Goal: Information Seeking & Learning: Learn about a topic

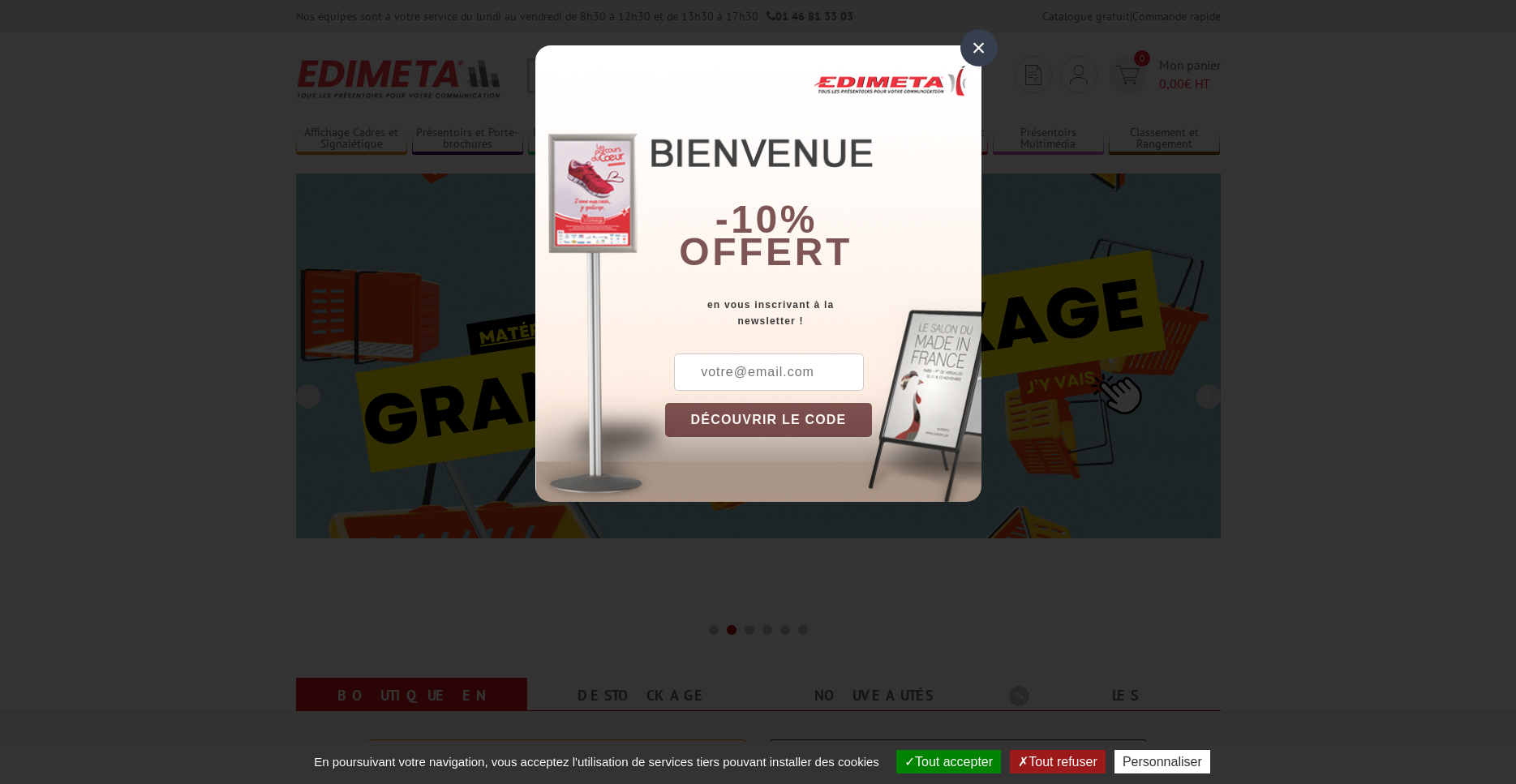
click at [732, 366] on input "text" at bounding box center [768, 372] width 189 height 37
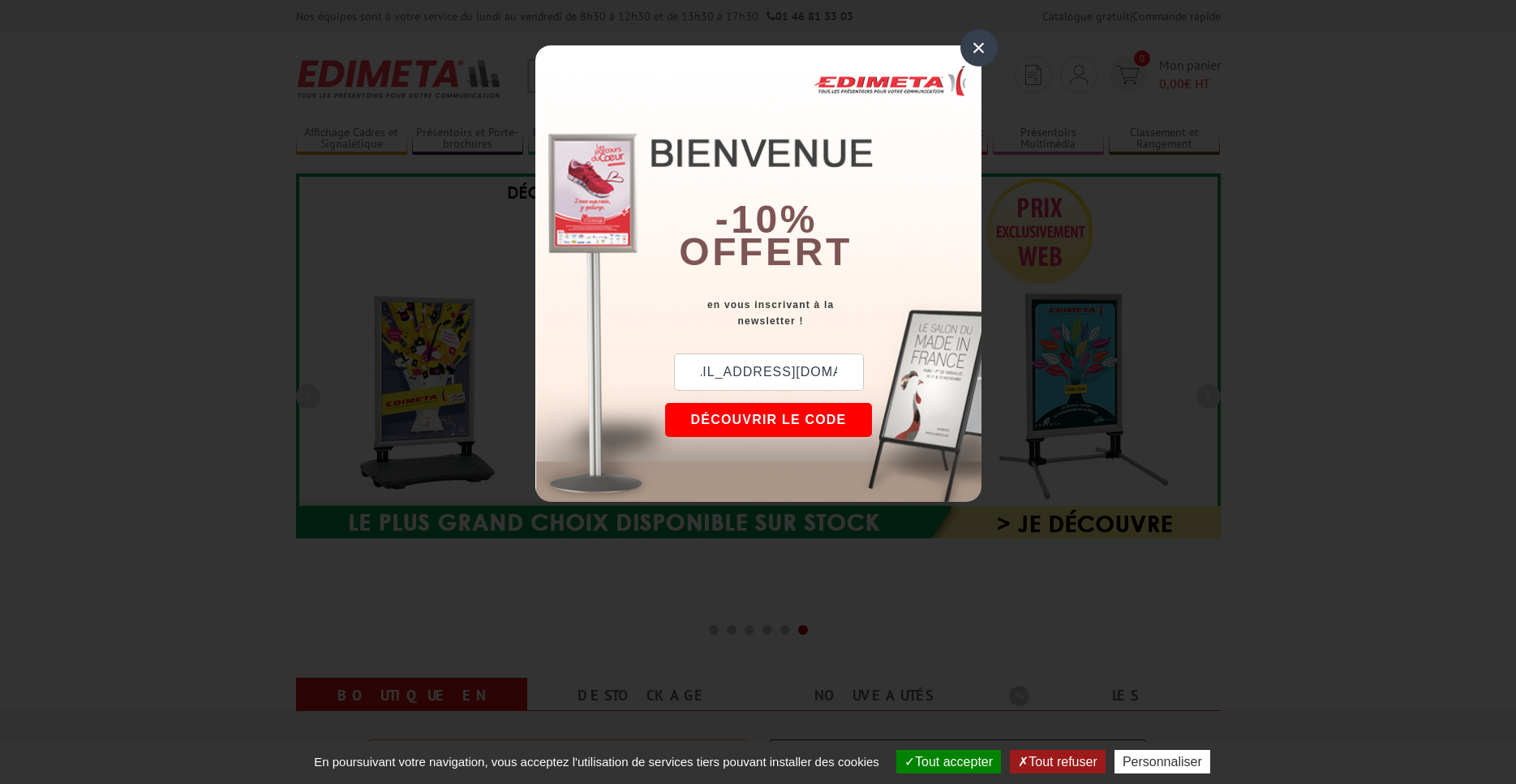
scroll to position [0, 39]
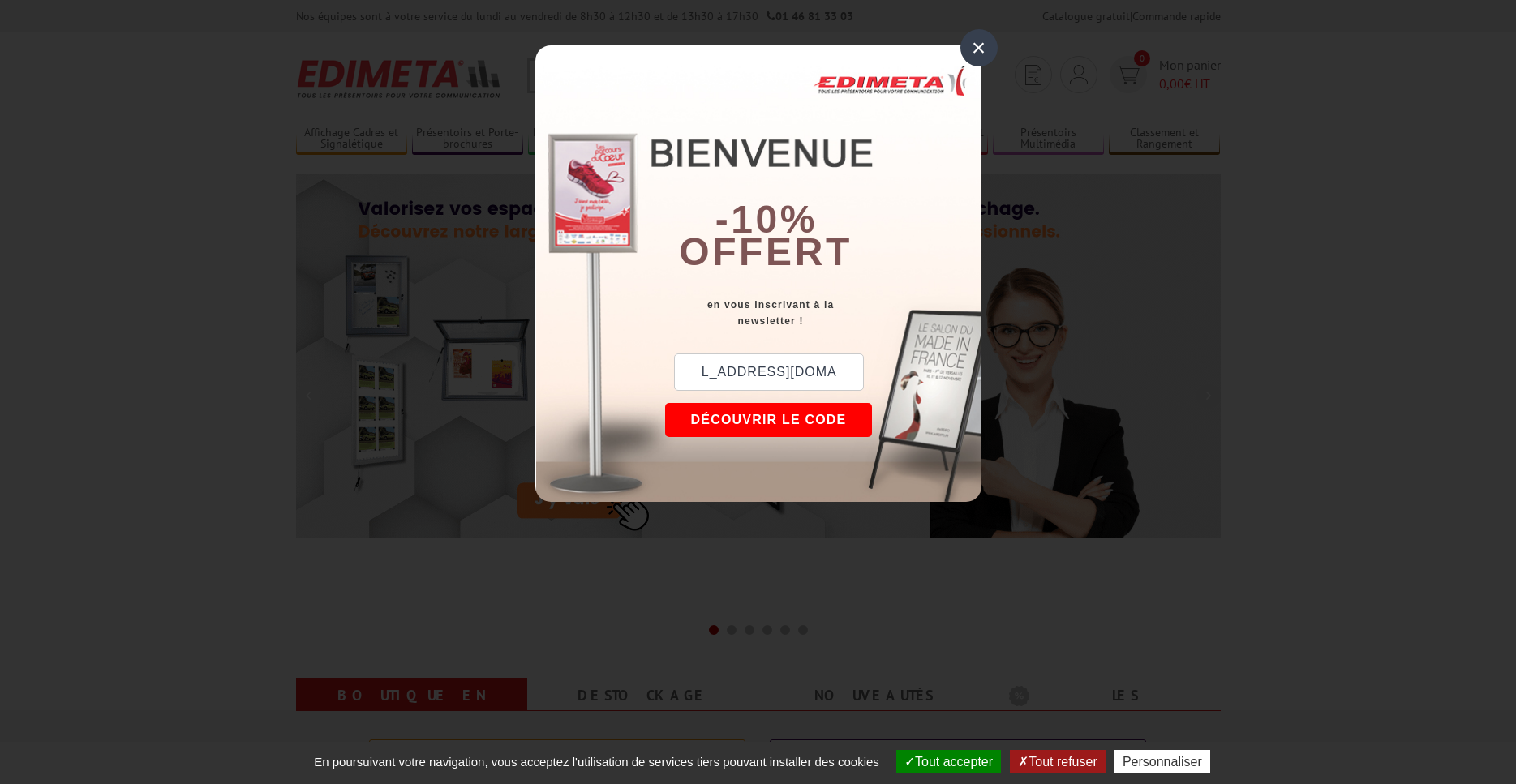
type input "masondelapresse91@sfr.fr"
click at [741, 417] on button "DÉCOUVRIR LE CODE" at bounding box center [769, 420] width 208 height 34
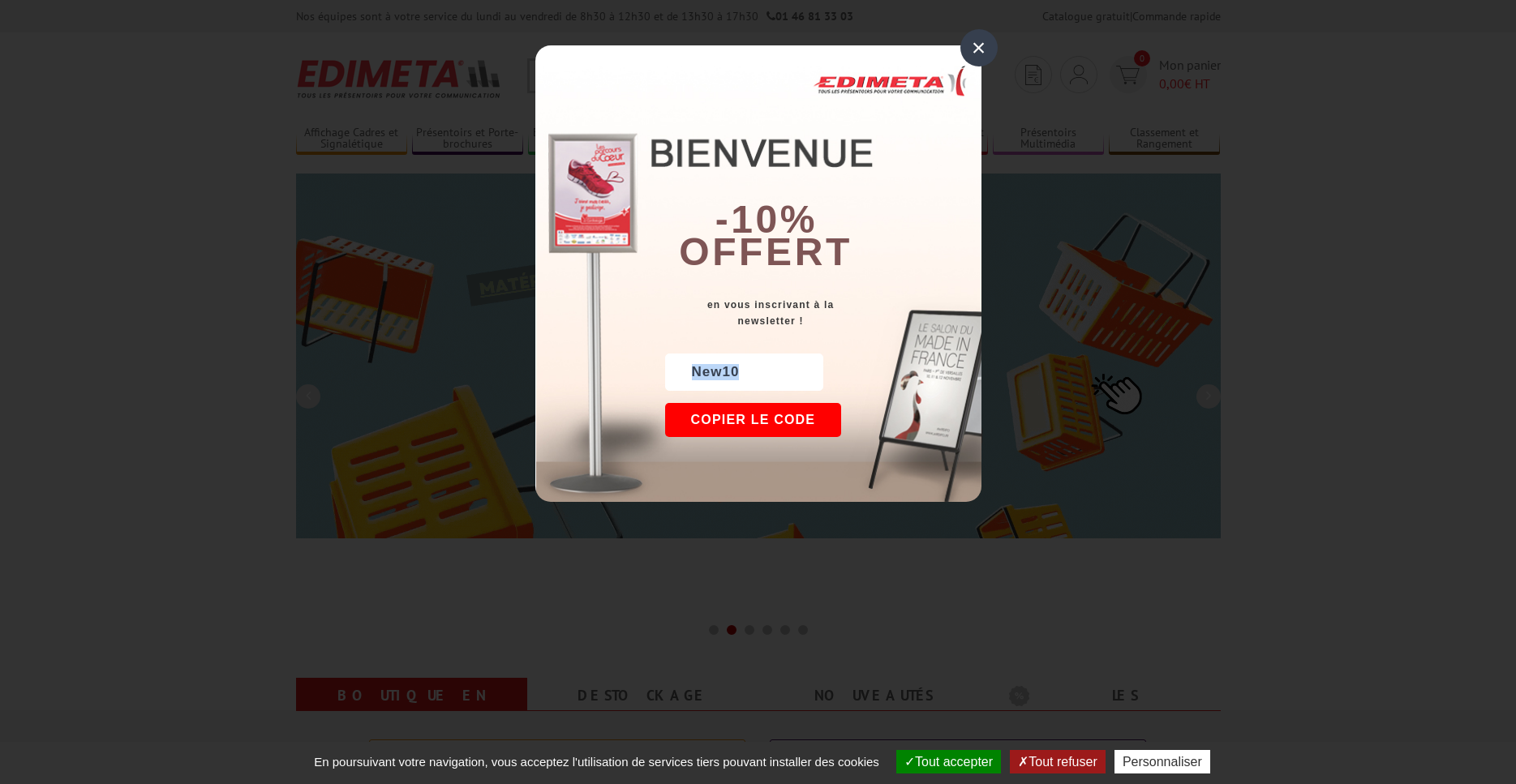
drag, startPoint x: 691, startPoint y: 372, endPoint x: 751, endPoint y: 374, distance: 60.0
click at [751, 374] on div "New10" at bounding box center [744, 372] width 159 height 37
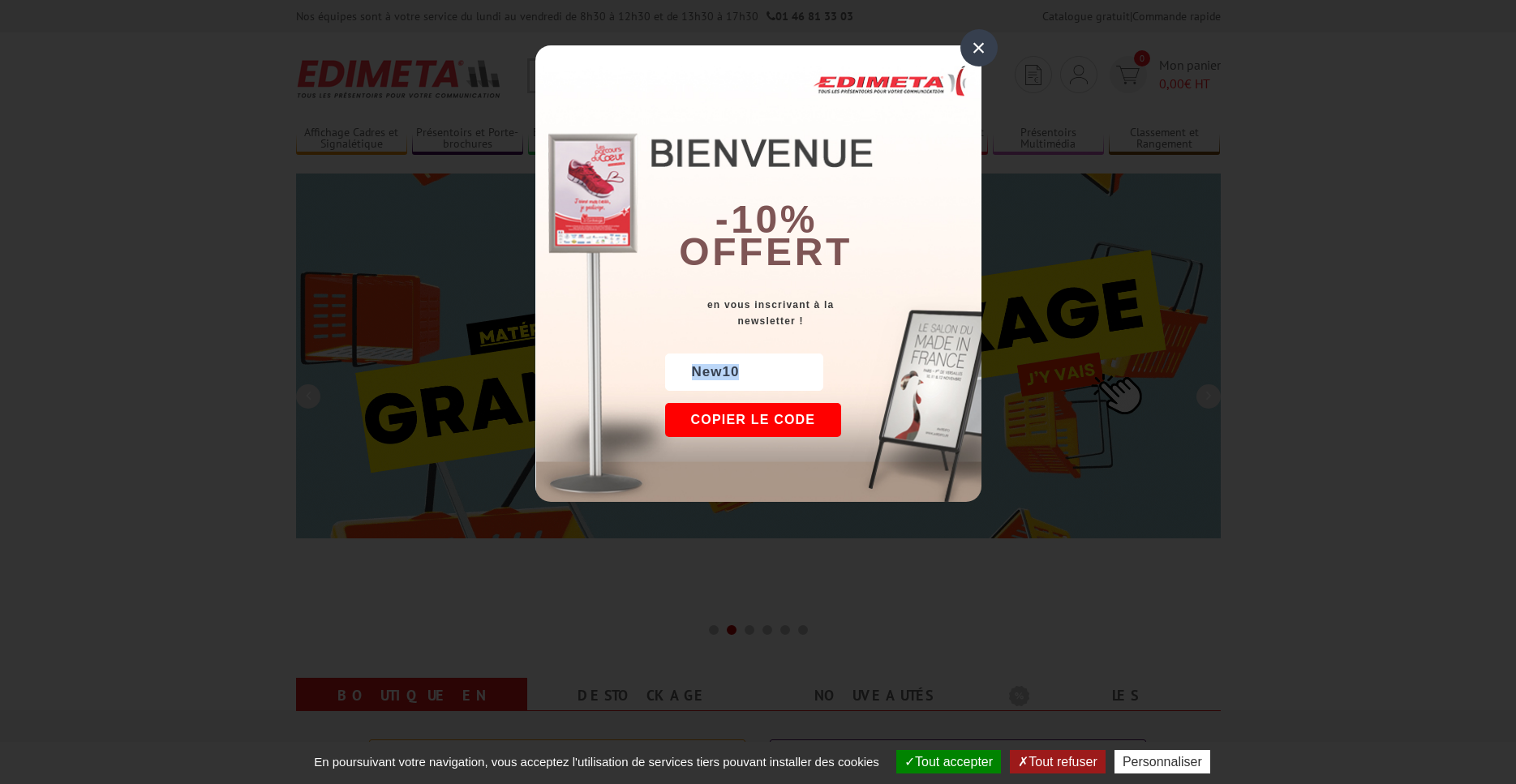
copy div "New10"
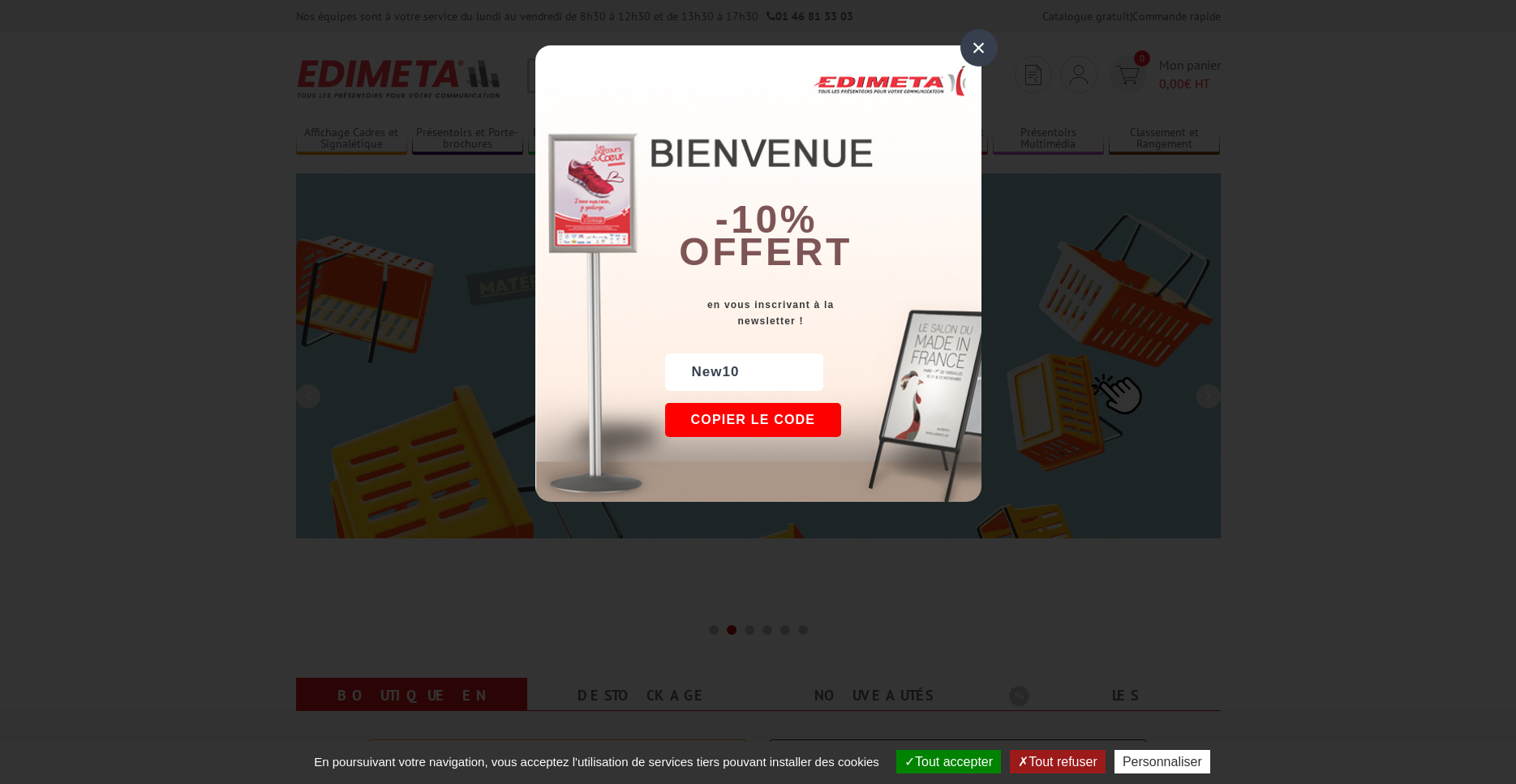
click at [979, 42] on div "×" at bounding box center [979, 48] width 37 height 37
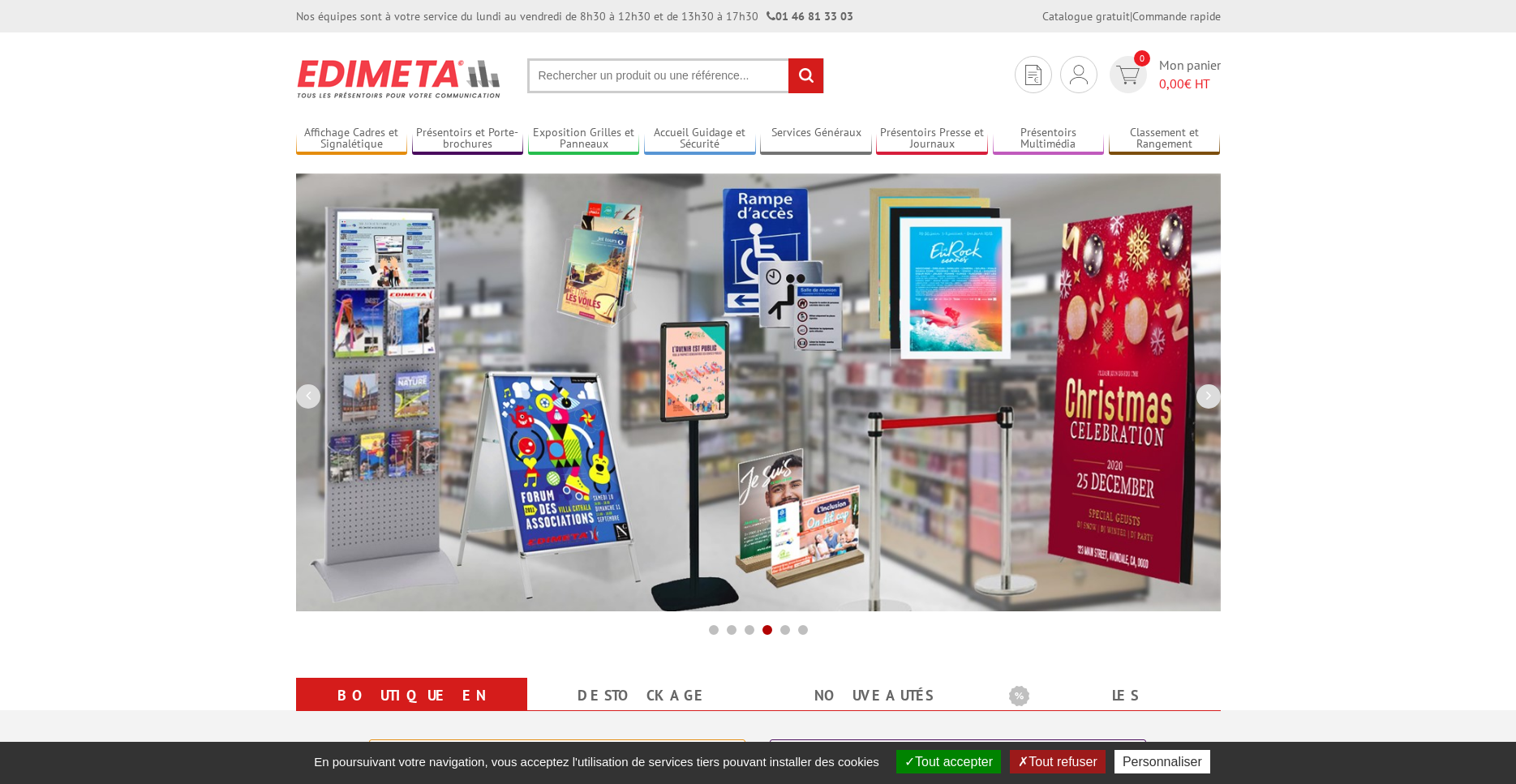
click at [716, 77] on input "text" at bounding box center [675, 76] width 297 height 35
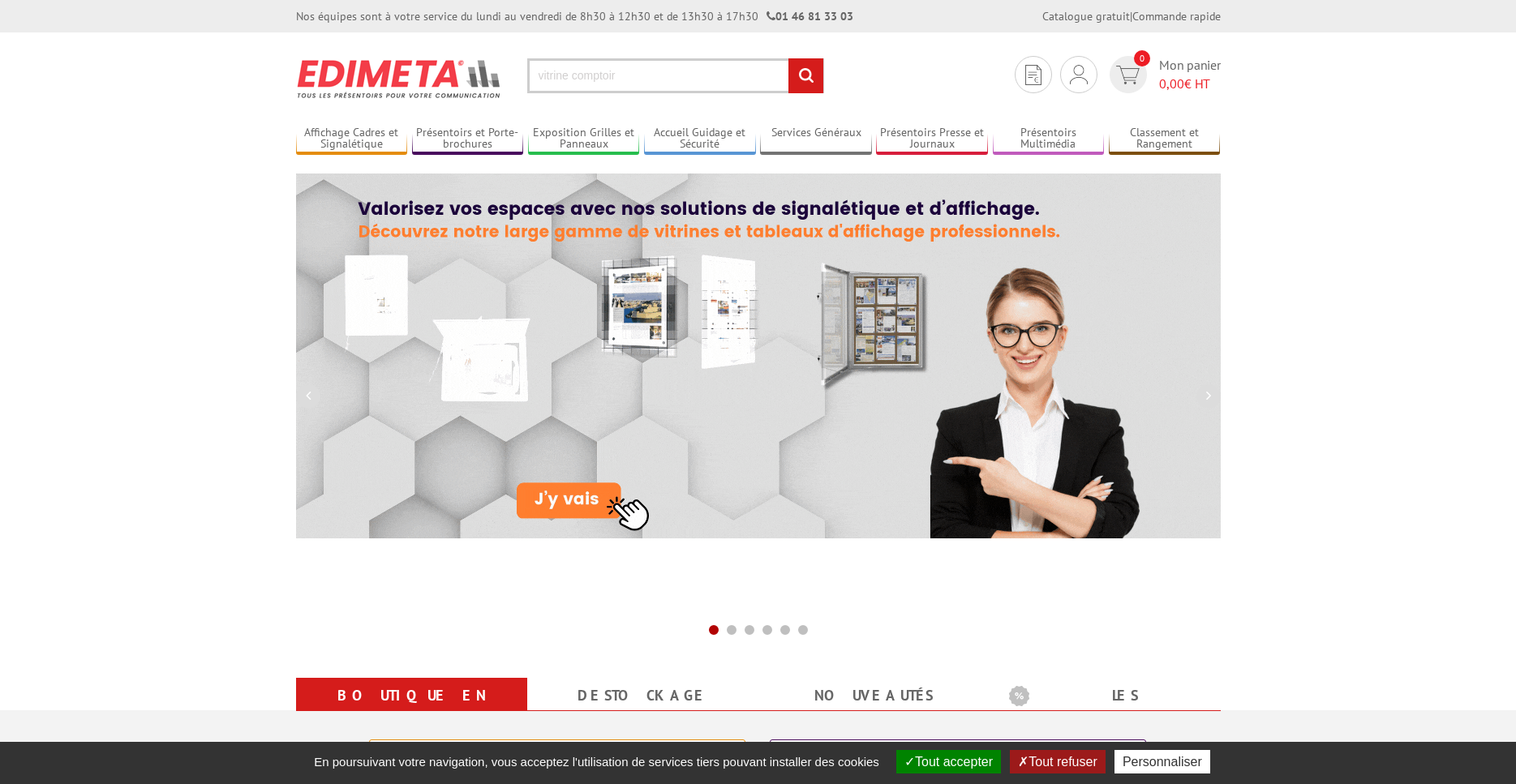
type input "vitrine comptoir"
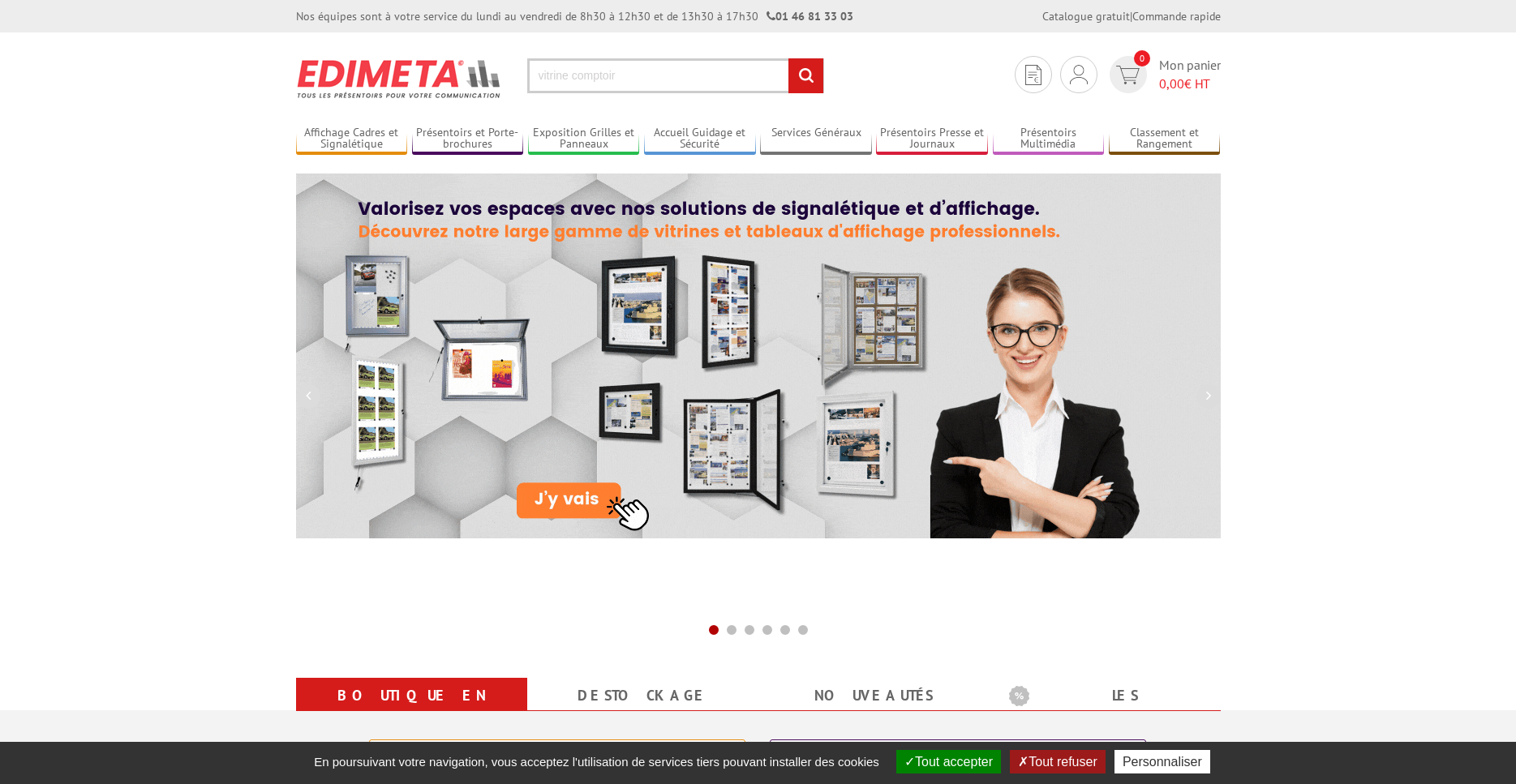
click at [788, 58] on input "rechercher" at bounding box center [806, 76] width 35 height 35
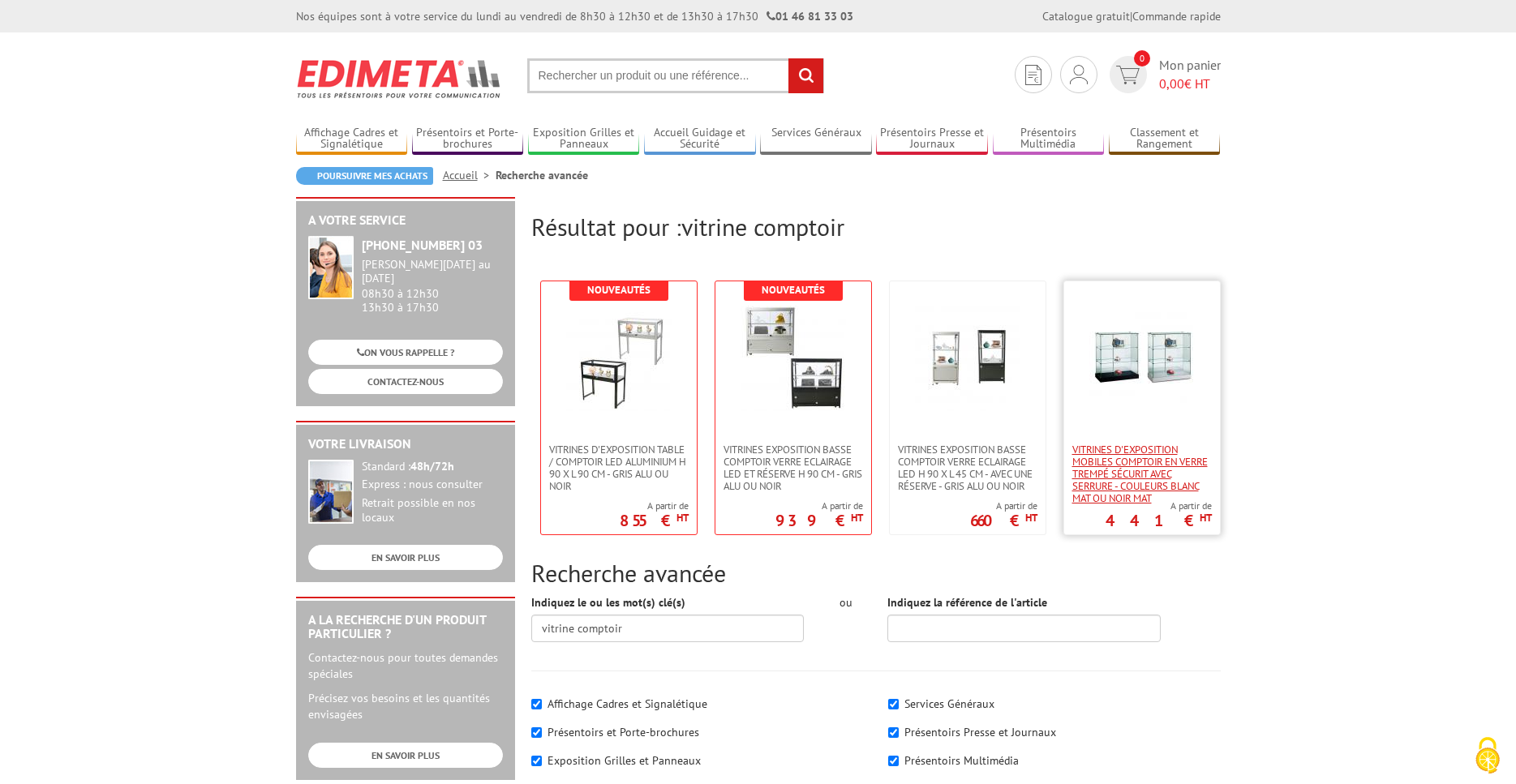
click at [1111, 470] on span "Vitrines d'exposition mobiles comptoir en verre trempé sécurit avec serrure - c…" at bounding box center [1142, 474] width 139 height 61
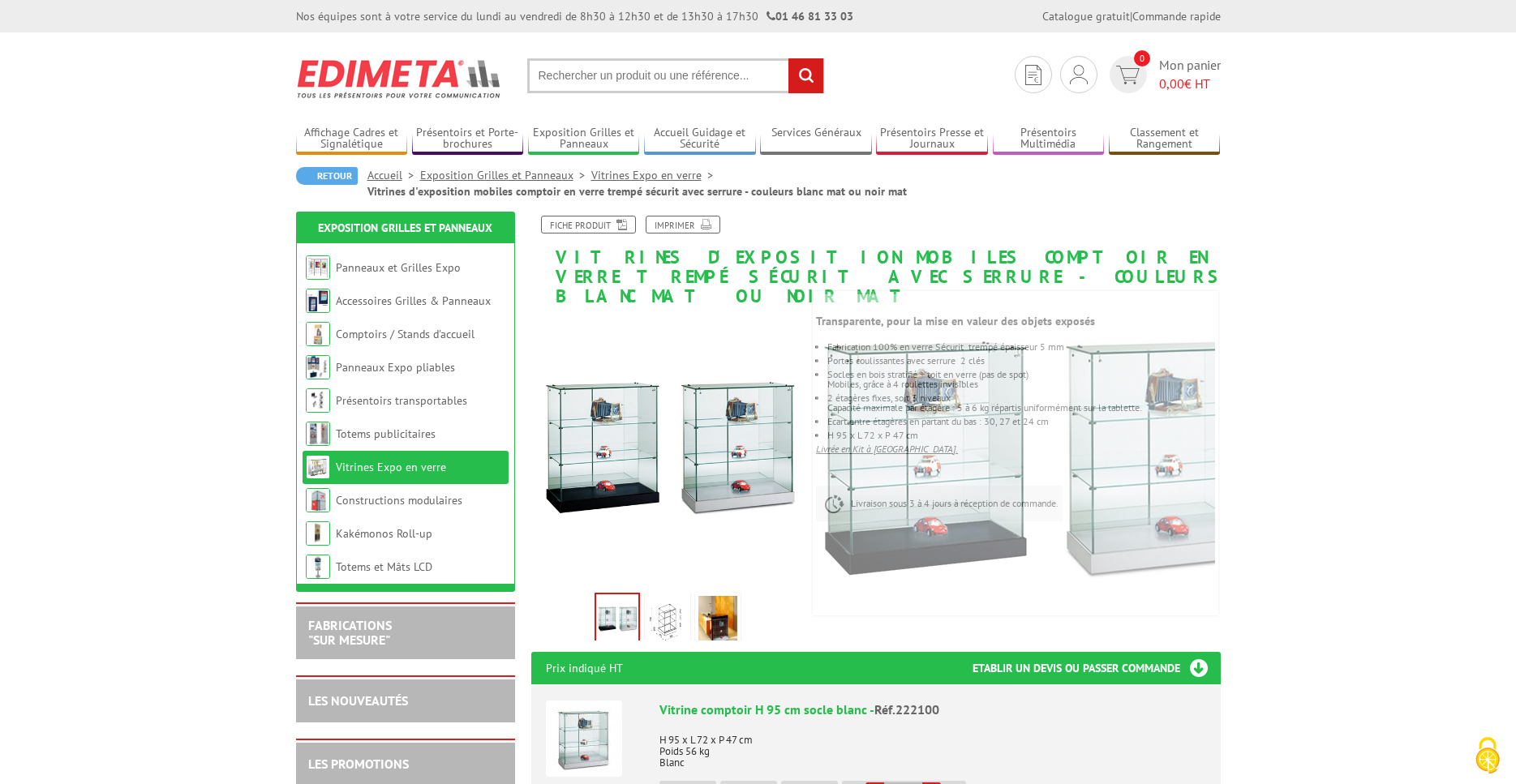
click at [402, 468] on link "Vitrines Expo en verre" at bounding box center [390, 467] width 110 height 15
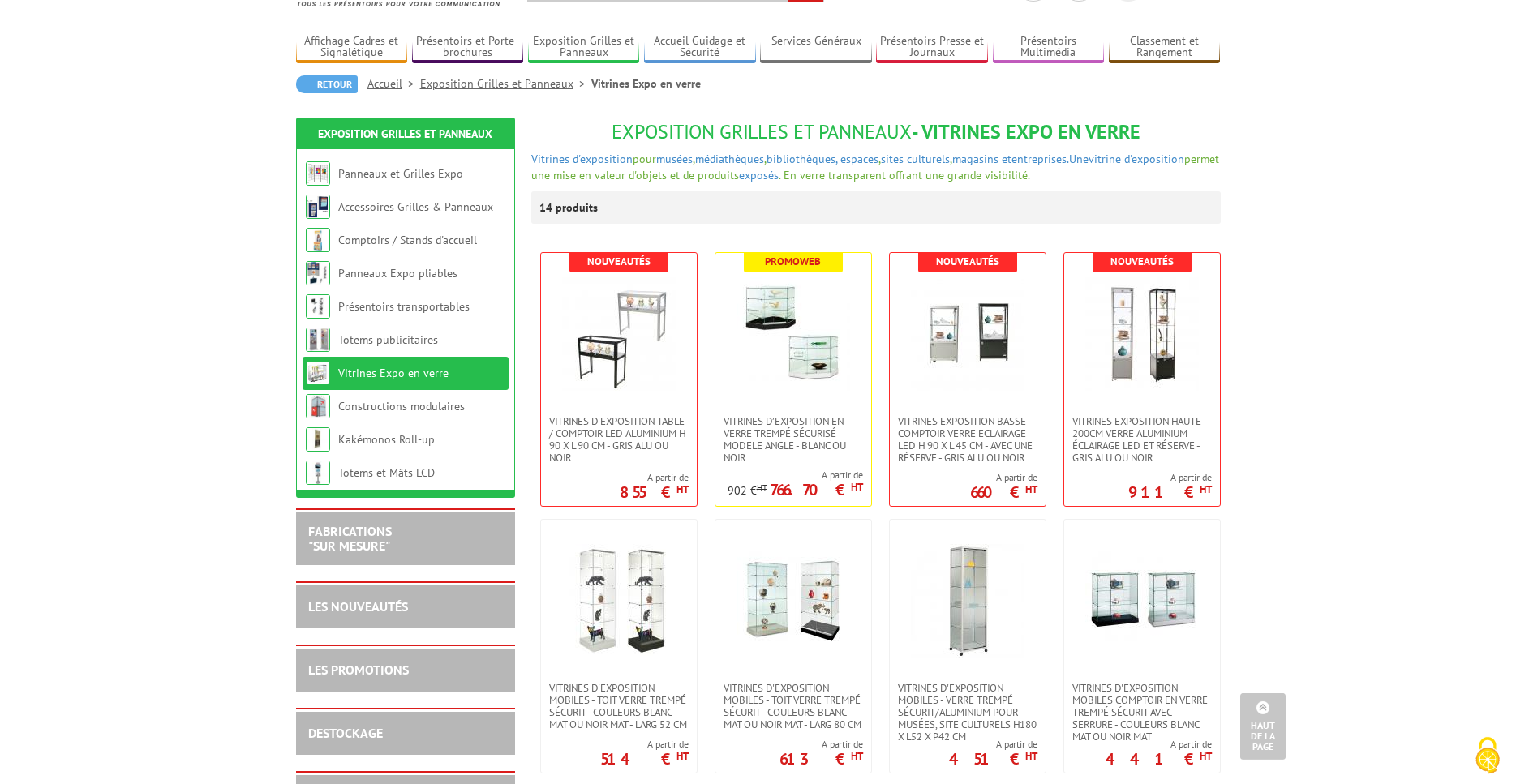
scroll to position [83, 0]
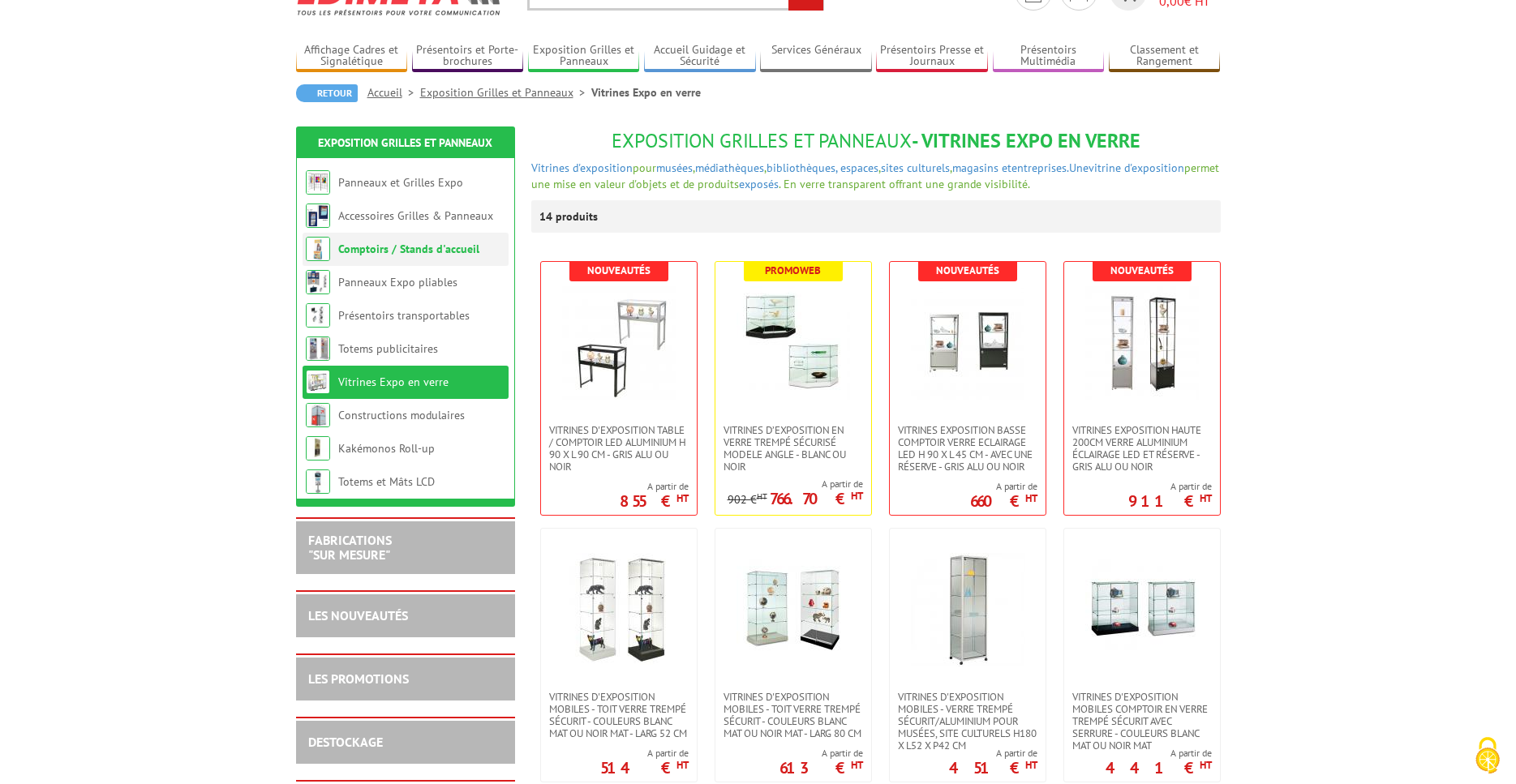
click at [391, 246] on link "Comptoirs / Stands d'accueil" at bounding box center [409, 248] width 141 height 15
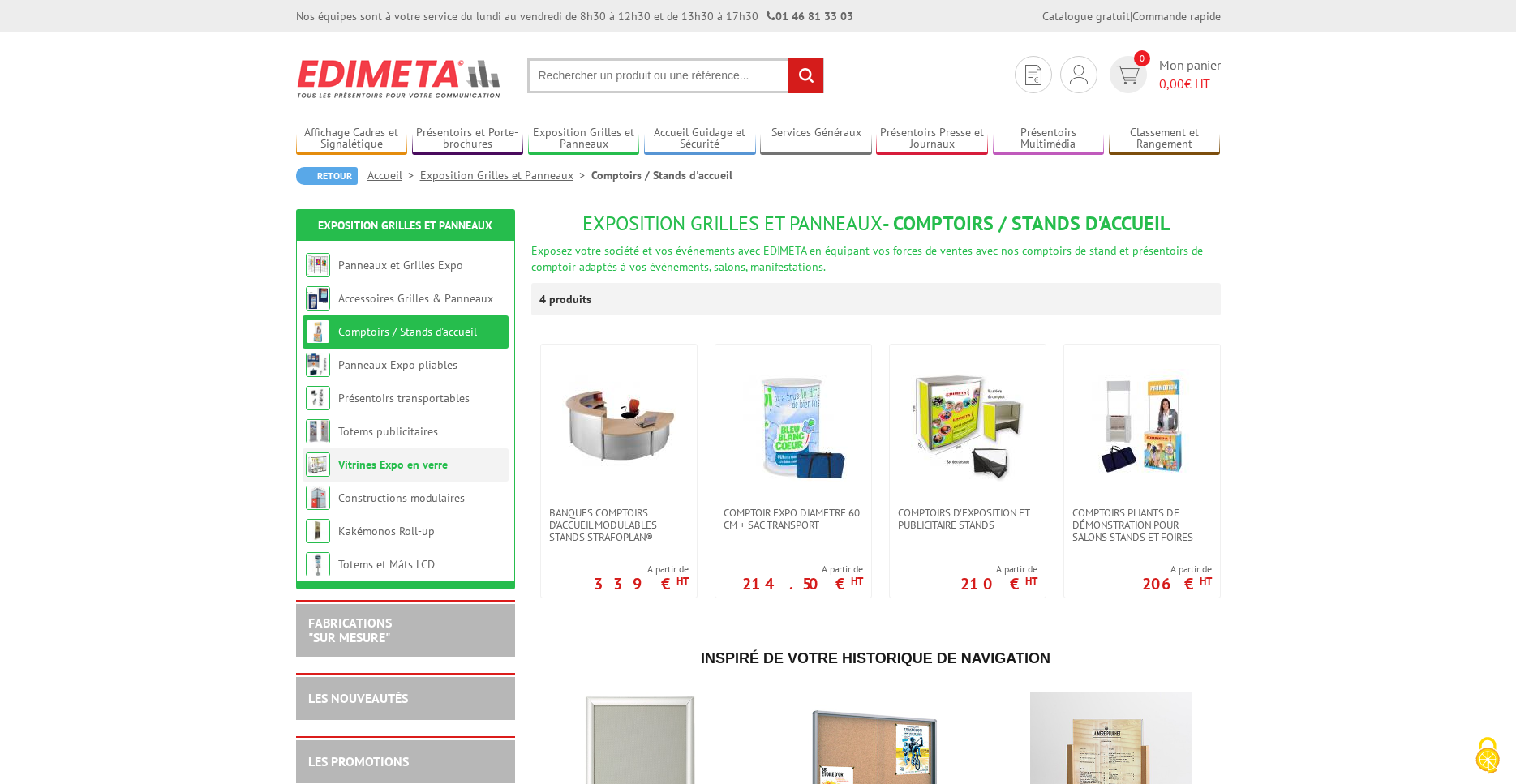
click at [360, 472] on link "Vitrines Expo en verre" at bounding box center [393, 464] width 109 height 15
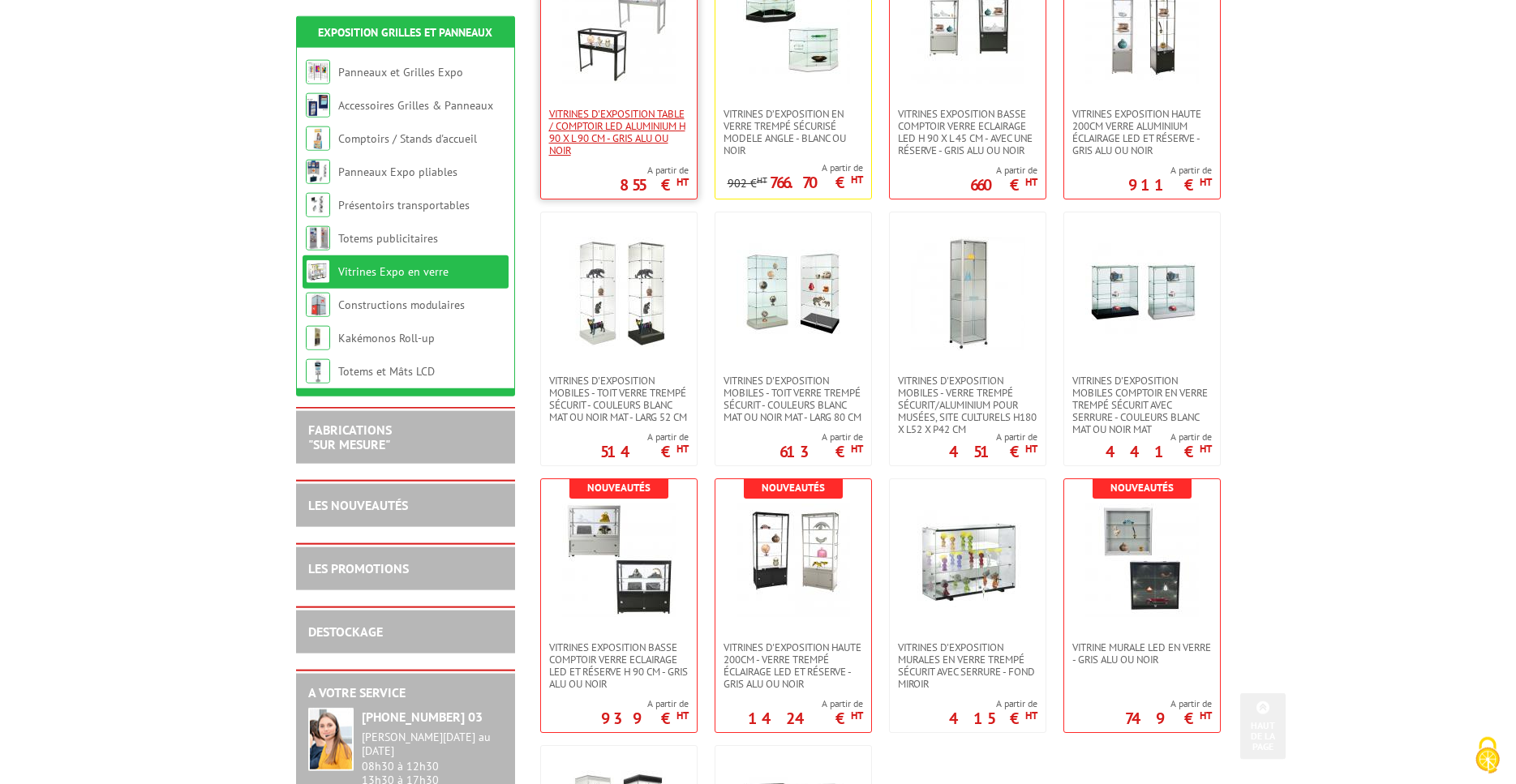
scroll to position [413, 0]
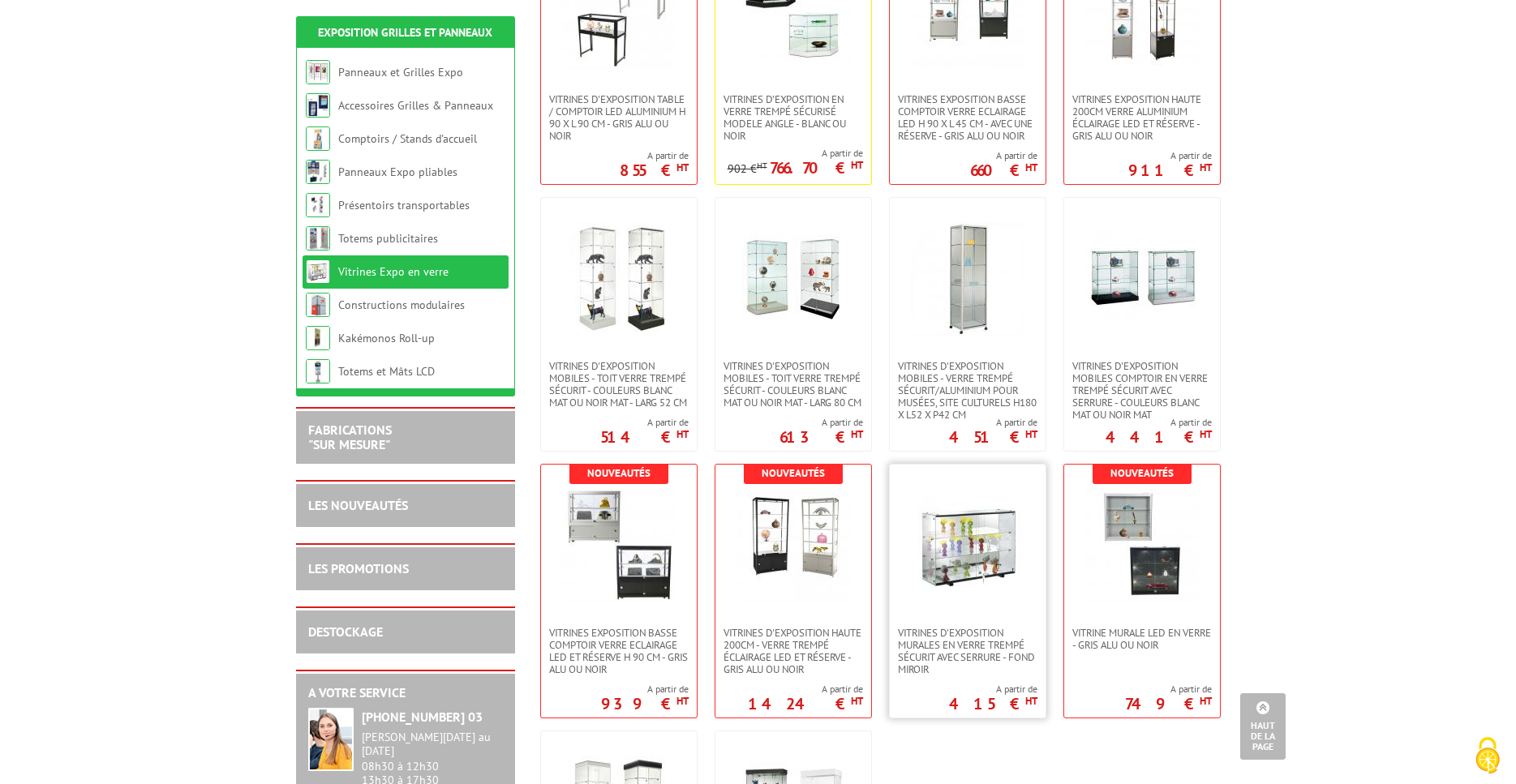
click at [961, 596] on img at bounding box center [967, 545] width 114 height 114
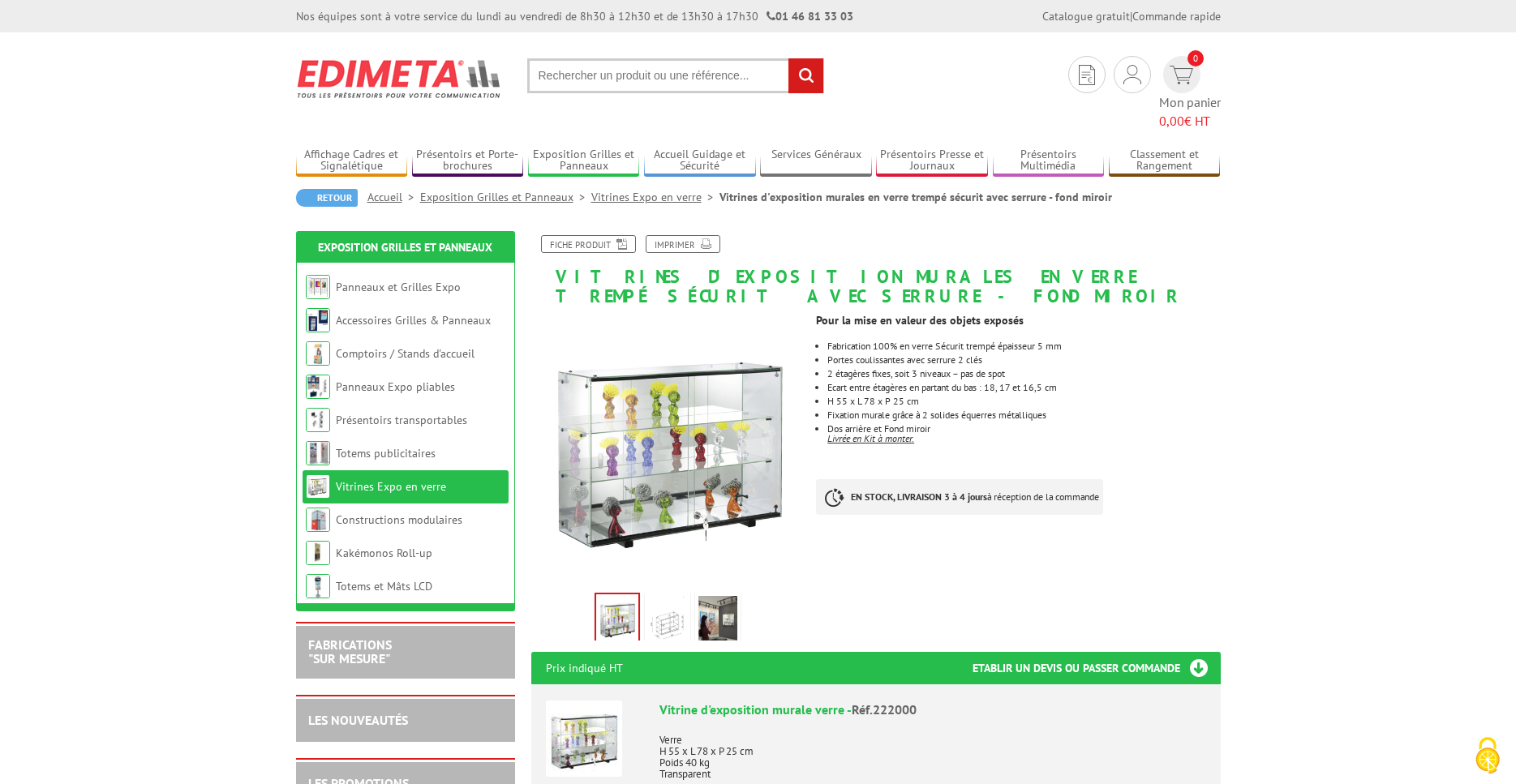
click at [619, 595] on img at bounding box center [617, 619] width 42 height 50
click at [661, 597] on img at bounding box center [668, 621] width 39 height 50
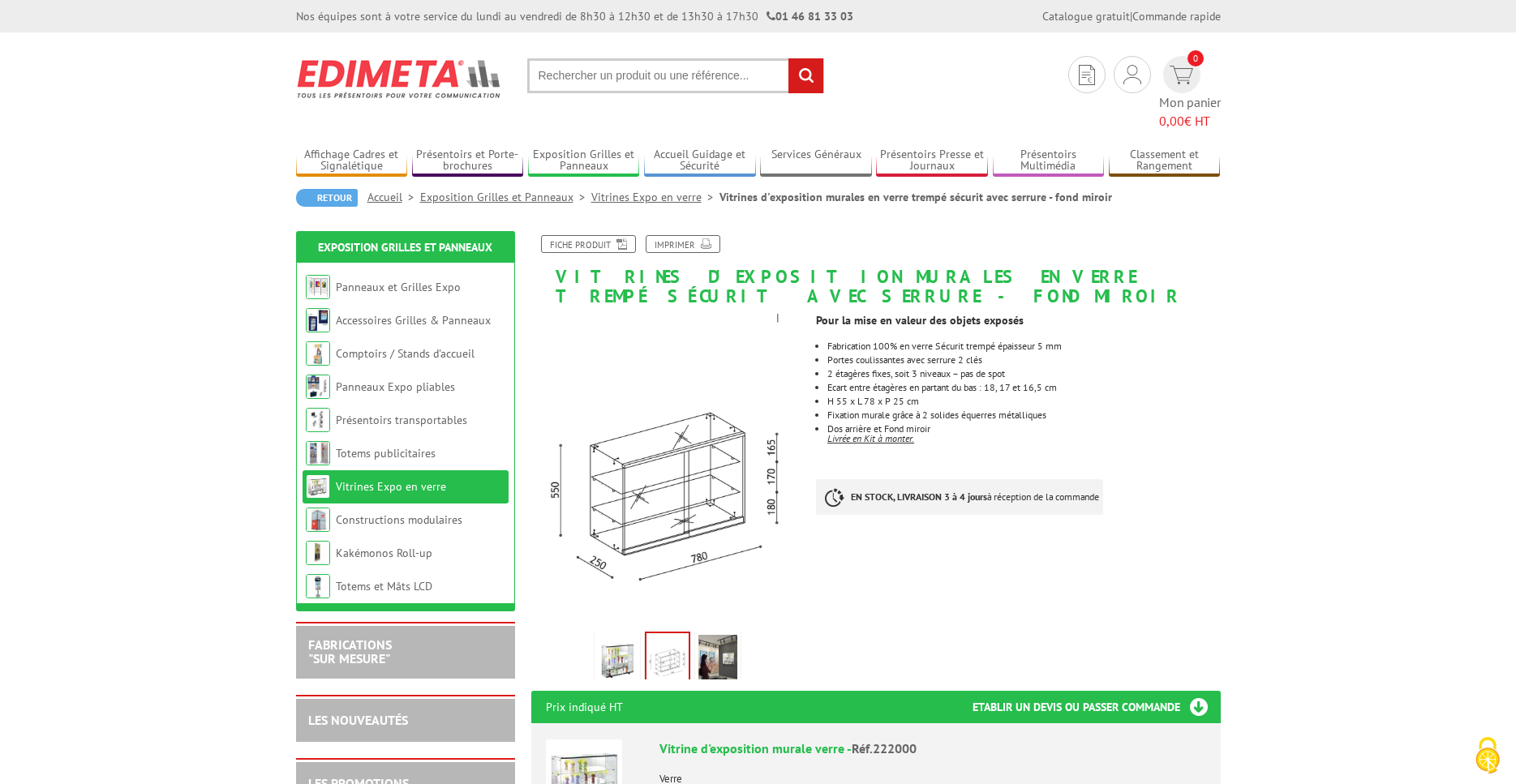
click at [356, 479] on link "Vitrines Expo en verre" at bounding box center [390, 486] width 110 height 15
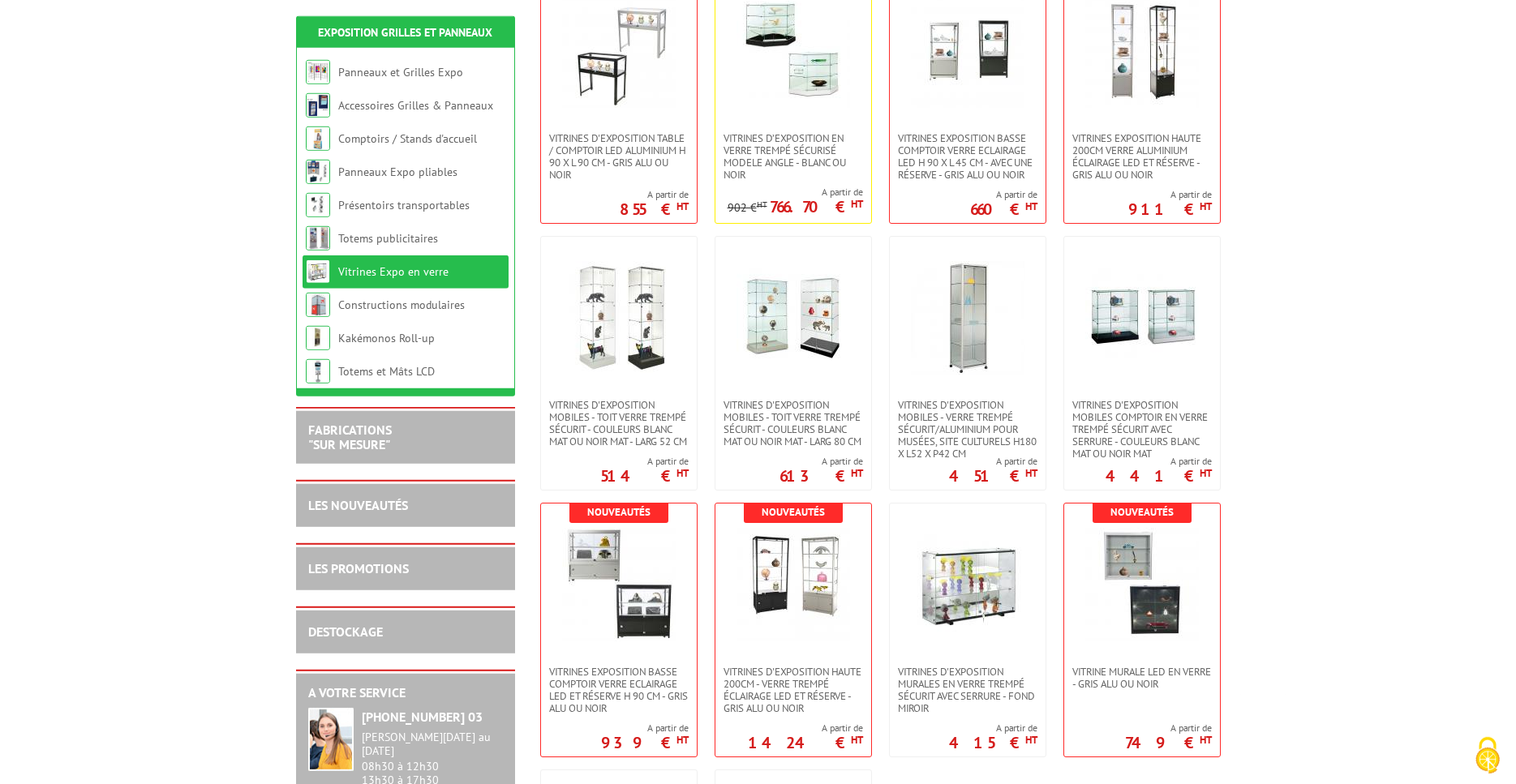
scroll to position [413, 0]
